Goal: Task Accomplishment & Management: Manage account settings

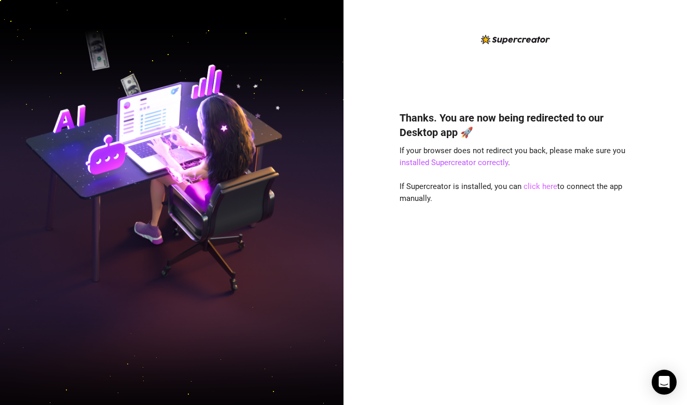
click at [539, 185] on link "click here" at bounding box center [541, 186] width 34 height 9
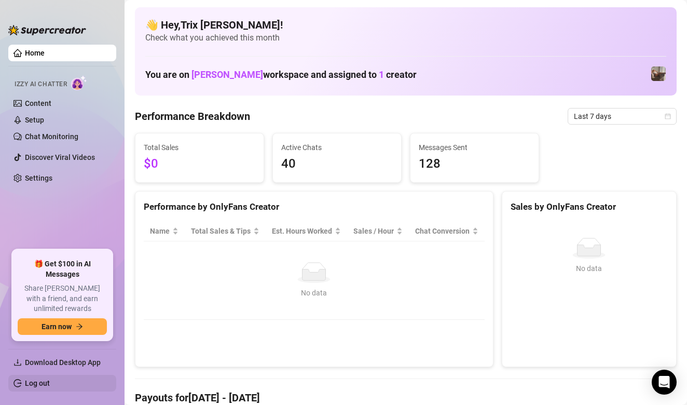
click at [43, 379] on link "Log out" at bounding box center [37, 383] width 25 height 8
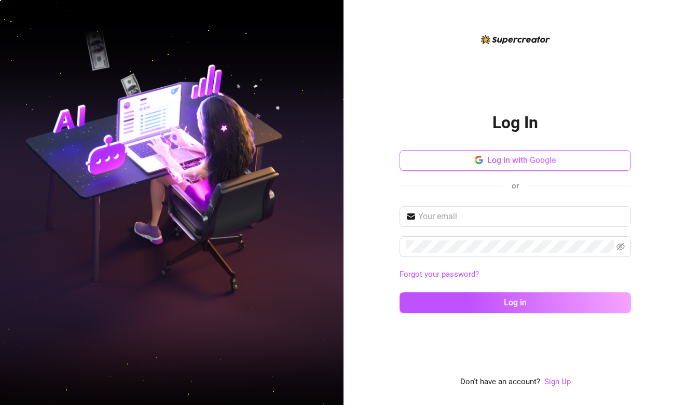
click at [552, 155] on button "Log in with Google" at bounding box center [516, 160] width 232 height 21
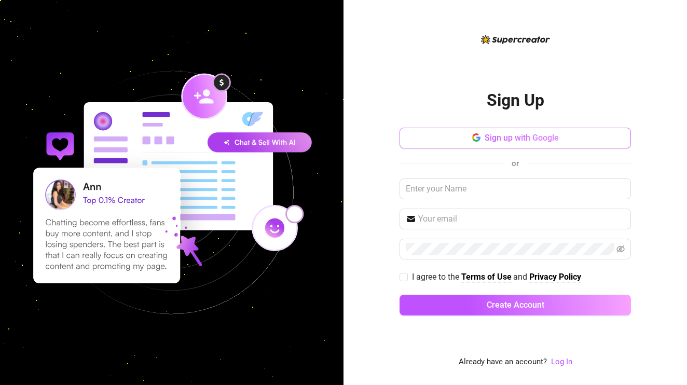
click at [531, 131] on button "Sign up with Google" at bounding box center [516, 138] width 232 height 21
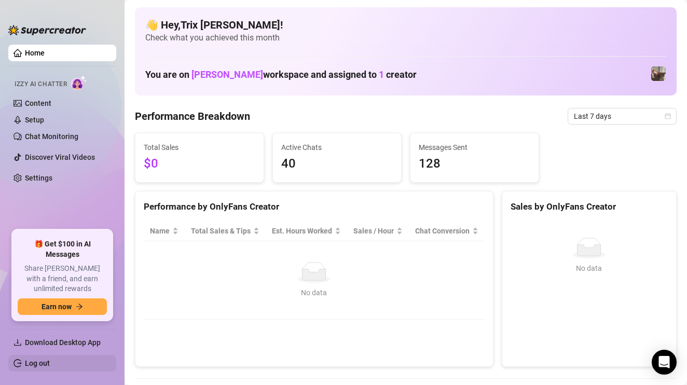
click at [50, 359] on link "Log out" at bounding box center [37, 363] width 25 height 8
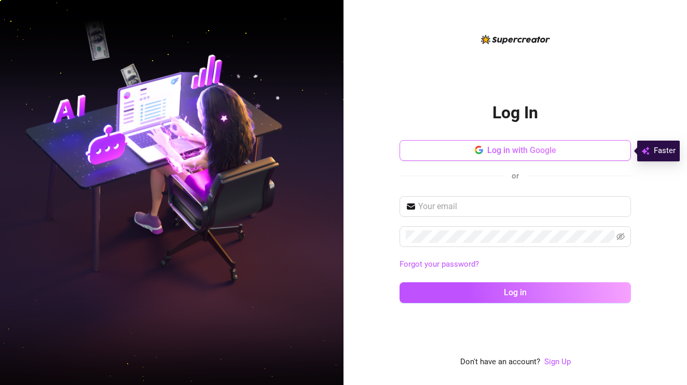
click at [472, 154] on button "Log in with Google" at bounding box center [516, 150] width 232 height 21
click at [474, 94] on div "Log In Log in with Google or Forgot your password? Log in" at bounding box center [516, 201] width 232 height 224
click at [520, 155] on span "Log in with Google" at bounding box center [521, 150] width 69 height 10
click at [535, 156] on button "Log in with Google" at bounding box center [516, 150] width 232 height 21
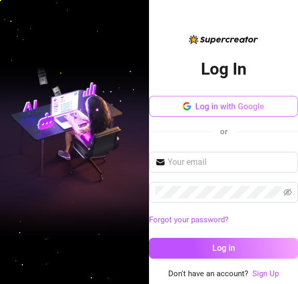
click at [236, 105] on span "Log in with Google" at bounding box center [229, 107] width 69 height 10
click at [247, 110] on span "Log in with Google" at bounding box center [229, 107] width 69 height 10
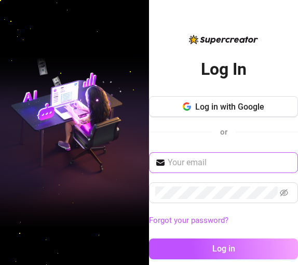
click at [217, 158] on input "text" at bounding box center [230, 162] width 124 height 12
click at [202, 156] on input "text" at bounding box center [230, 162] width 124 height 12
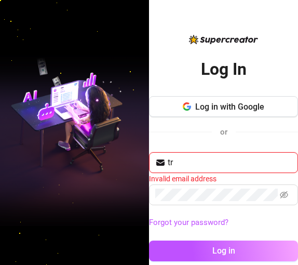
type input "t"
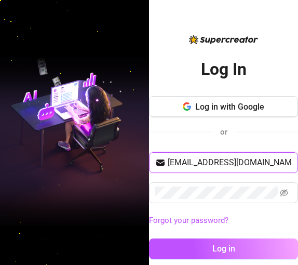
type input "lalainemarasigan@gmail.com"
click at [218, 248] on button "Log in" at bounding box center [223, 248] width 149 height 21
